Goal: Task Accomplishment & Management: Use online tool/utility

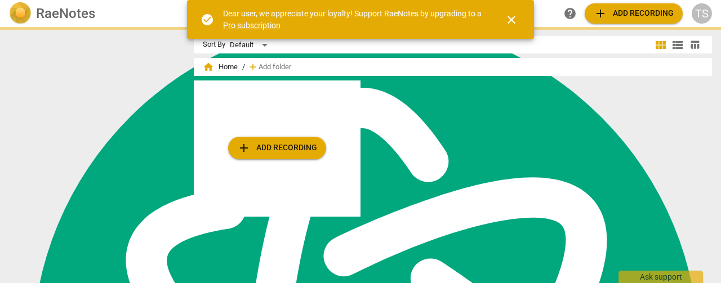
scroll to position [4522, 0]
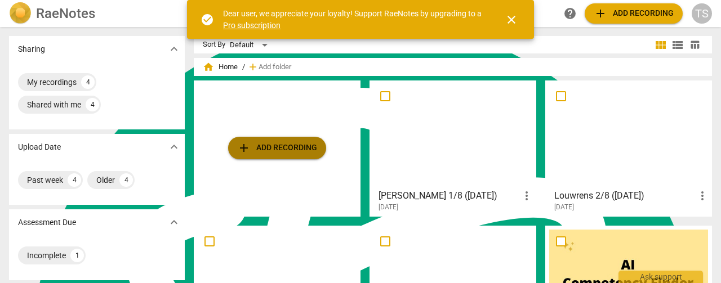
click at [239, 144] on span "add" at bounding box center [244, 148] width 14 height 14
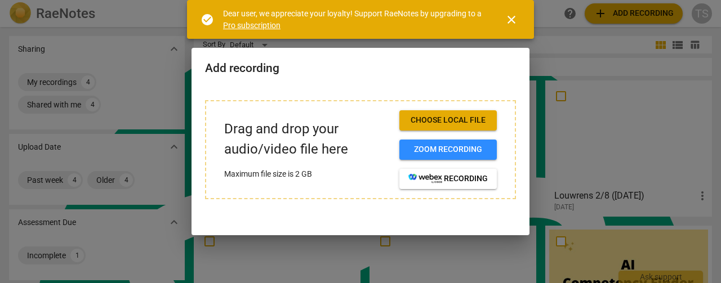
click at [431, 119] on span "Choose local file" at bounding box center [447, 120] width 79 height 11
click at [459, 118] on span "Choose local file" at bounding box center [447, 120] width 79 height 11
click at [445, 123] on span "Choose local file" at bounding box center [447, 120] width 79 height 11
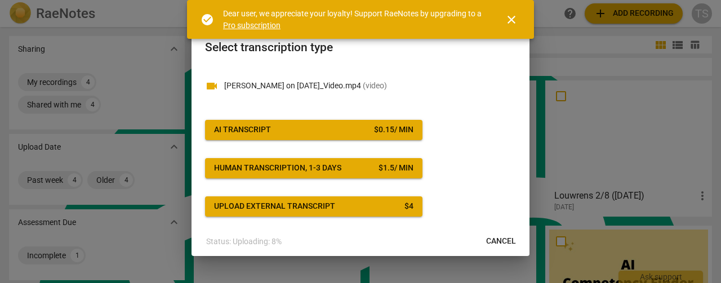
click at [505, 19] on span "close" at bounding box center [511, 20] width 14 height 14
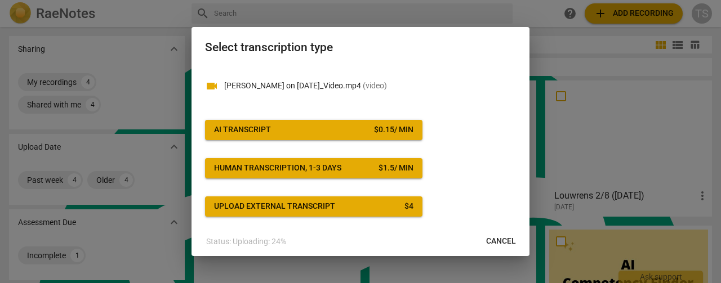
click at [236, 132] on div "AI Transcript" at bounding box center [242, 129] width 57 height 11
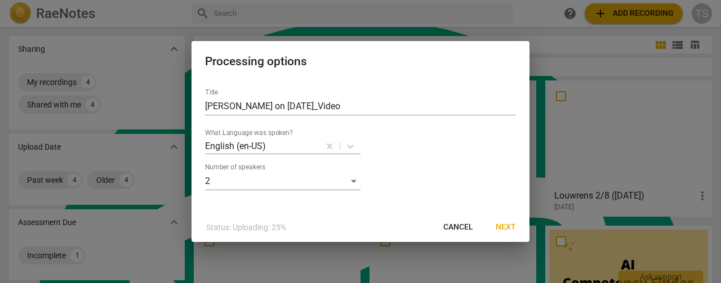
click at [507, 226] on span "Next" at bounding box center [505, 227] width 20 height 11
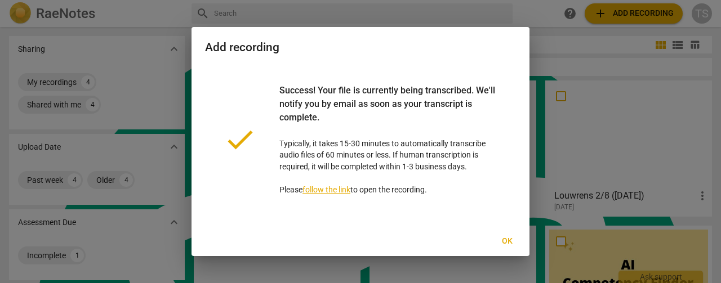
click at [506, 243] on span "Ok" at bounding box center [507, 241] width 18 height 11
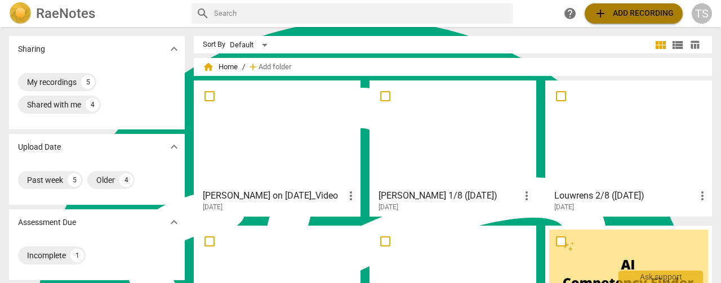
click at [611, 13] on span "add Add recording" at bounding box center [633, 14] width 80 height 14
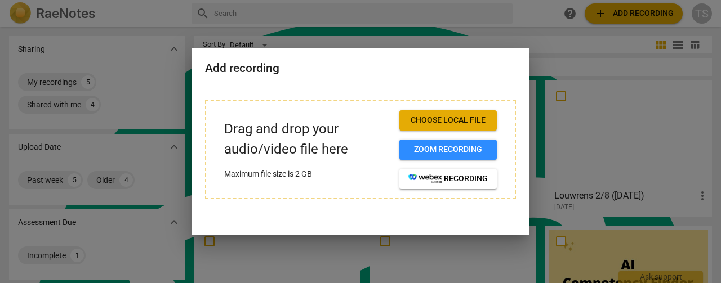
click at [456, 123] on span "Choose local file" at bounding box center [447, 120] width 79 height 11
click at [599, 70] on div at bounding box center [360, 141] width 721 height 283
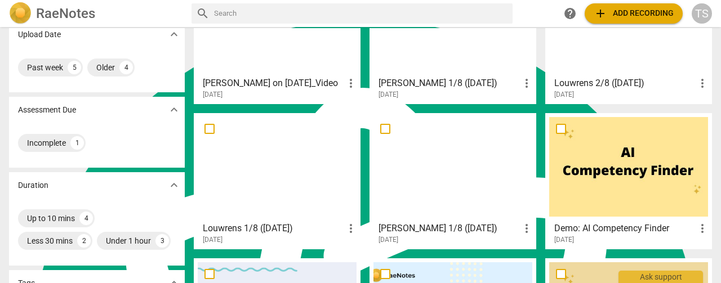
scroll to position [56, 0]
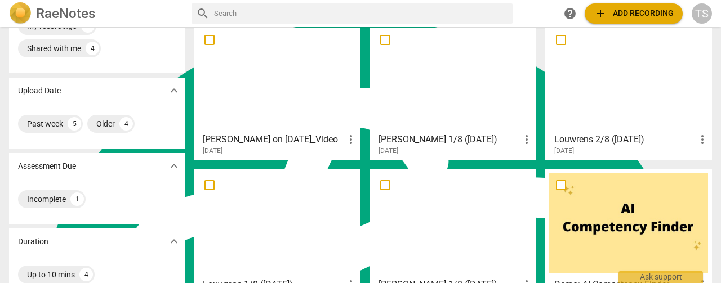
click at [269, 40] on div at bounding box center [277, 78] width 159 height 100
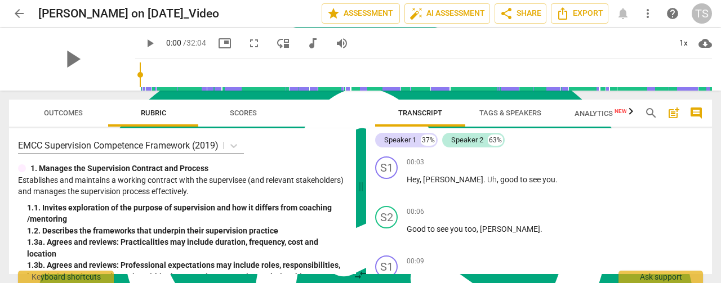
click at [506, 111] on span "Tags & Speakers" at bounding box center [510, 113] width 62 height 8
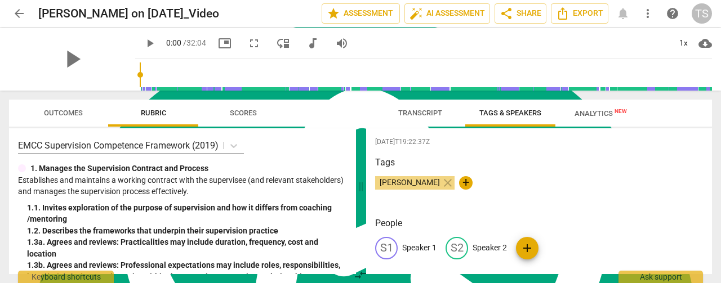
click at [428, 251] on p "Speaker 1" at bounding box center [419, 248] width 34 height 12
type textarea "Speaker 1"
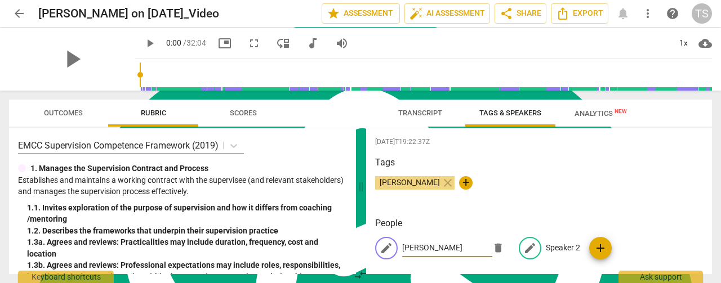
type input "[PERSON_NAME]"
click at [555, 250] on p "Speaker 2" at bounding box center [562, 248] width 34 height 12
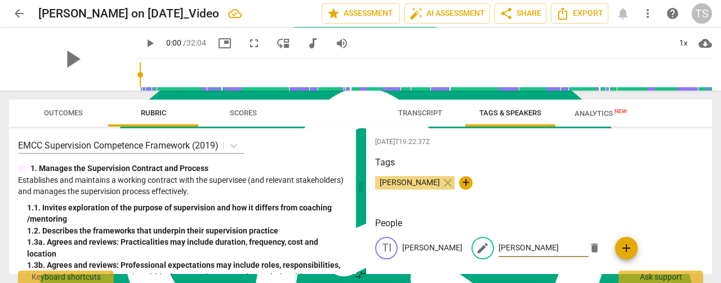
type input "[PERSON_NAME]"
click at [421, 119] on span "Transcript" at bounding box center [419, 113] width 71 height 15
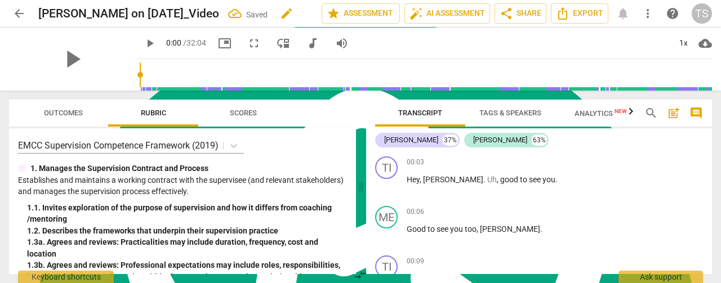
click at [280, 17] on span "edit" at bounding box center [287, 14] width 14 height 14
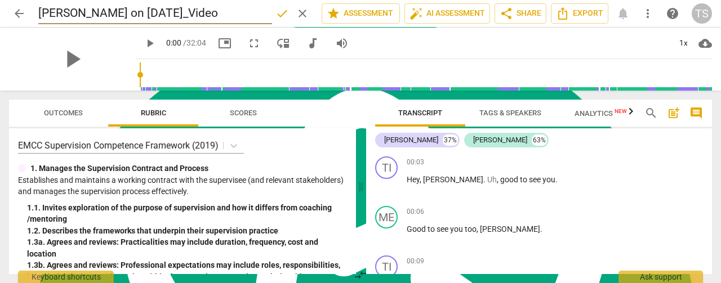
click at [75, 14] on input "[PERSON_NAME] on [DATE]_Video" at bounding box center [155, 13] width 234 height 21
click at [15, 7] on span "arrow_back" at bounding box center [19, 14] width 14 height 14
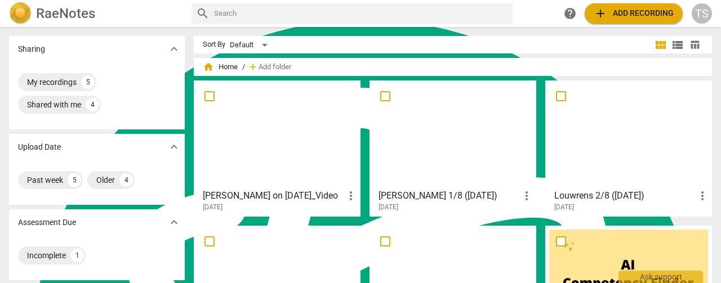
click at [259, 100] on div at bounding box center [277, 134] width 159 height 100
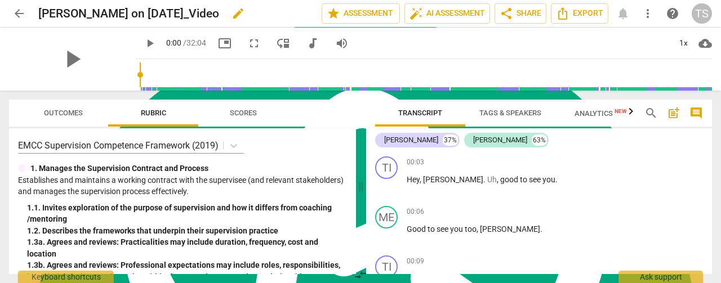
click at [232, 16] on span "edit" at bounding box center [238, 14] width 14 height 14
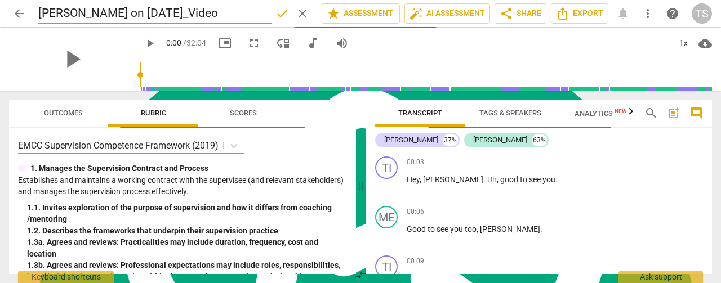
click at [87, 14] on input "[PERSON_NAME] on [DATE]_Video" at bounding box center [155, 13] width 234 height 21
type input "[PERSON_NAME] 1/8 ([DATE])"
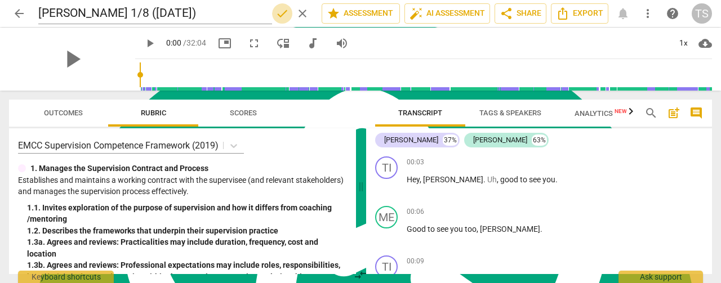
click at [283, 12] on span "done" at bounding box center [282, 14] width 14 height 14
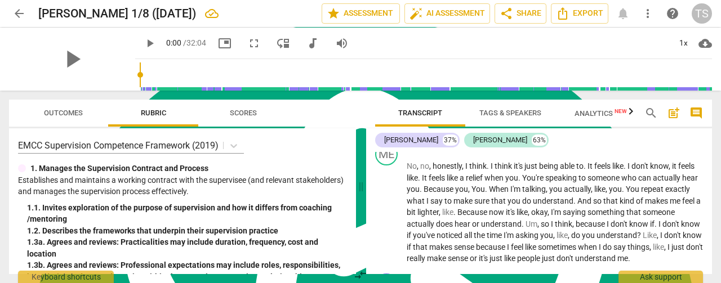
scroll to position [5883, 0]
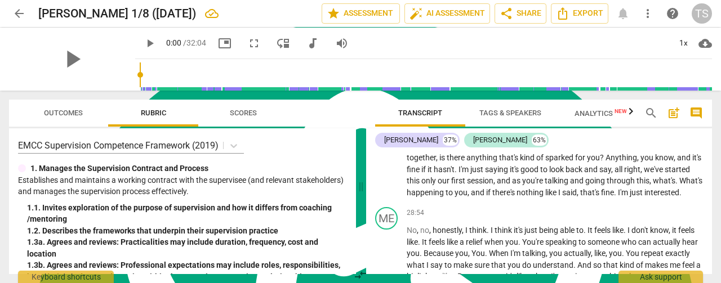
click at [626, 114] on icon "button" at bounding box center [631, 112] width 14 height 14
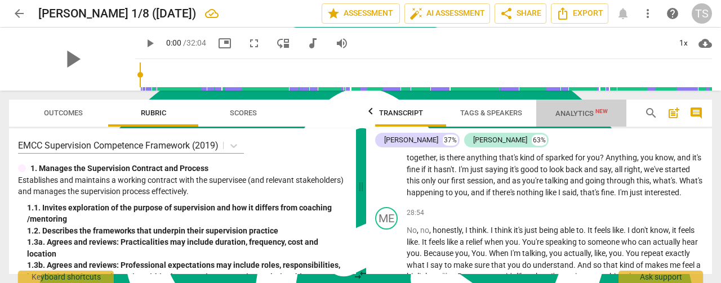
click at [585, 115] on span "Analytics New" at bounding box center [581, 113] width 52 height 8
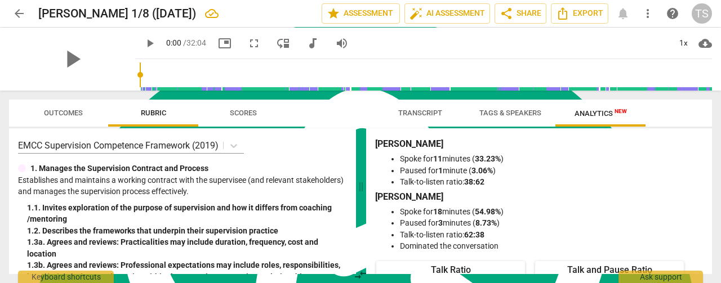
scroll to position [0, 0]
click at [459, 8] on span "auto_fix_high AI Assessment" at bounding box center [446, 14] width 75 height 14
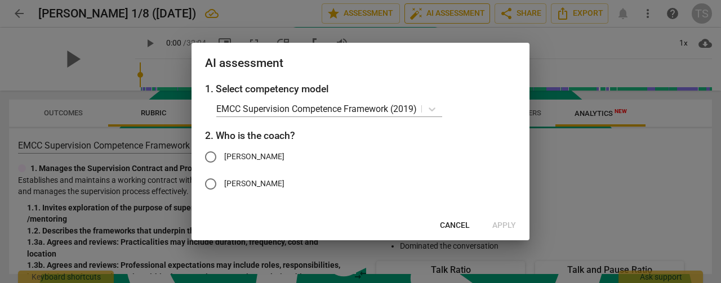
click at [459, 8] on div at bounding box center [360, 141] width 721 height 283
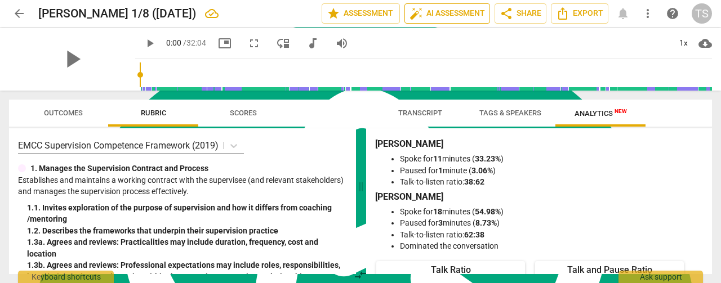
click at [459, 8] on span "auto_fix_high AI Assessment" at bounding box center [446, 14] width 75 height 14
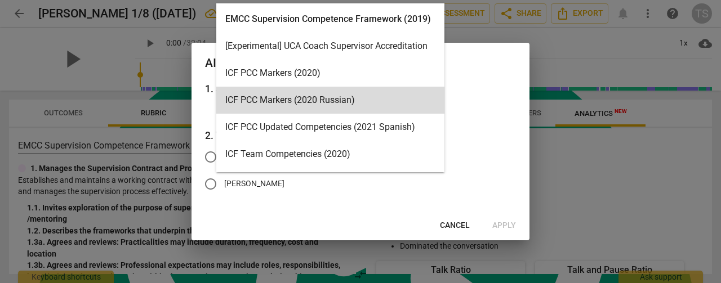
click at [436, 0] on body "arrow_back [PERSON_NAME] 1/8 ([DATE]) edit star Assessment auto_fix_high AI Ass…" at bounding box center [360, 0] width 721 height 0
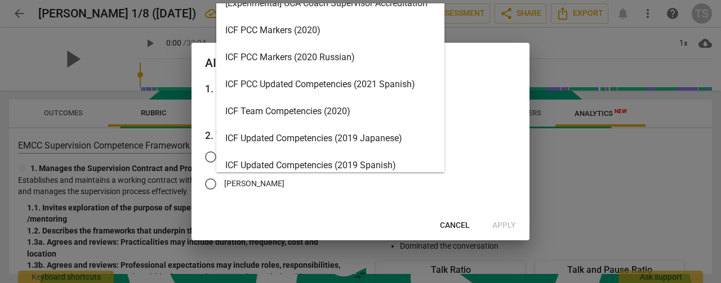
scroll to position [56, 0]
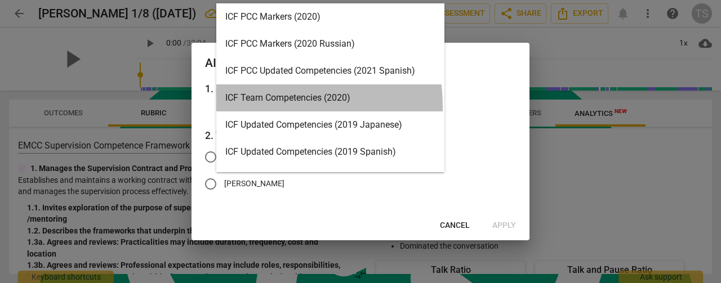
click at [269, 106] on div "ICF Team Competencies (2020)" at bounding box center [330, 97] width 228 height 27
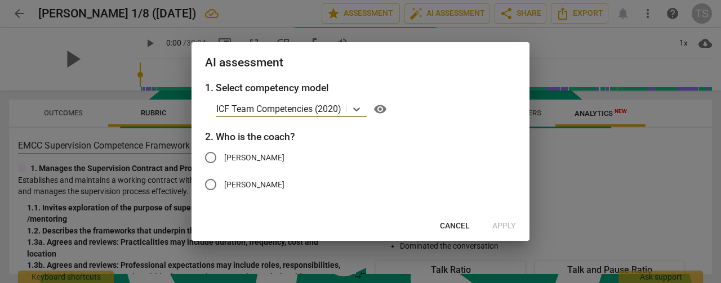
click at [208, 157] on input "[PERSON_NAME]" at bounding box center [210, 157] width 27 height 27
radio input "true"
click at [499, 226] on span "Apply" at bounding box center [504, 226] width 24 height 11
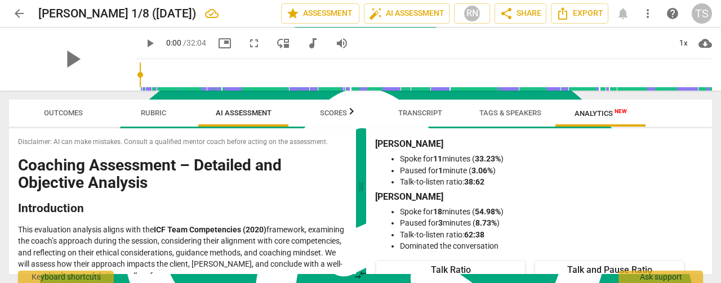
click at [20, 16] on span "arrow_back" at bounding box center [19, 14] width 14 height 14
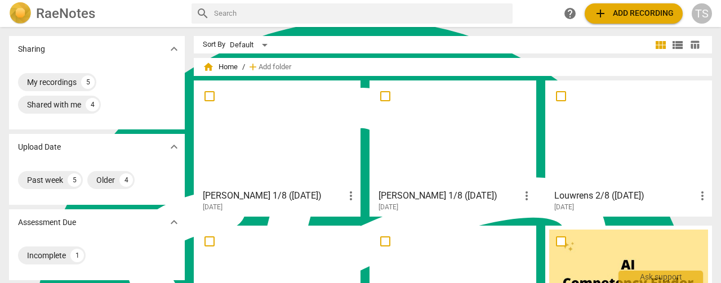
click at [605, 14] on span "add" at bounding box center [600, 14] width 14 height 14
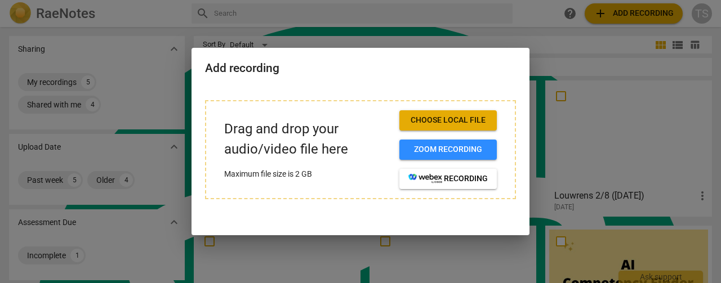
click at [456, 121] on span "Choose local file" at bounding box center [447, 120] width 79 height 11
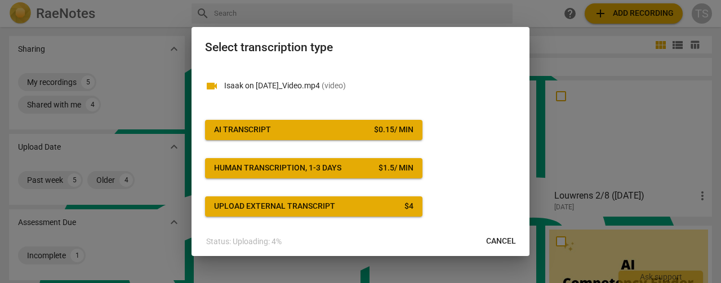
click at [353, 128] on span "AI Transcript $ 0.15 / min" at bounding box center [313, 129] width 199 height 11
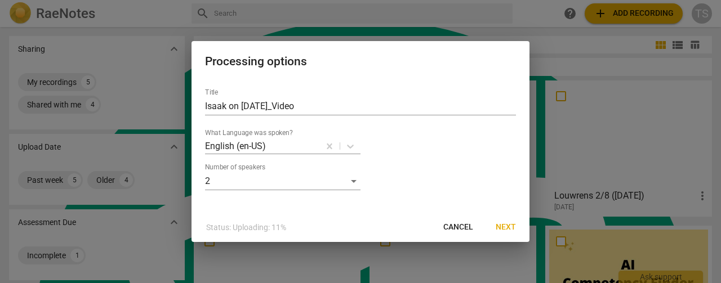
click at [503, 227] on span "Next" at bounding box center [505, 227] width 20 height 11
